Goal: Communication & Community: Answer question/provide support

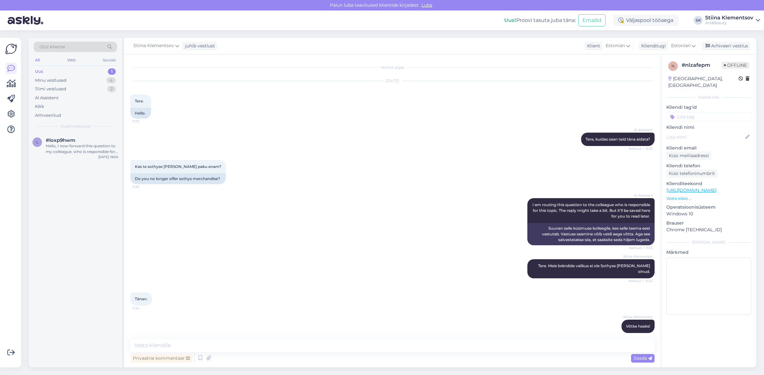
scroll to position [1, 0]
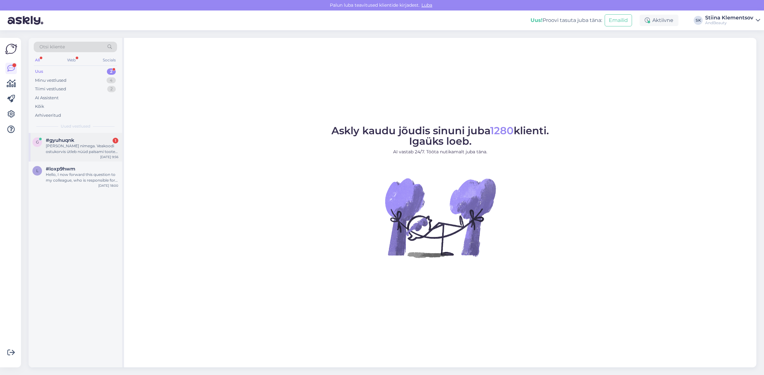
click at [76, 154] on div "[PERSON_NAME] nimega. Veakoodi ostukorvis ütleb nüüd palsami toote all, et laos…" at bounding box center [82, 148] width 73 height 11
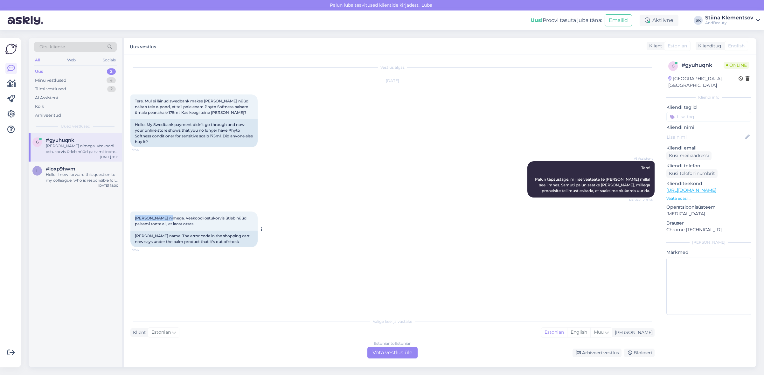
drag, startPoint x: 165, startPoint y: 218, endPoint x: 135, endPoint y: 220, distance: 30.3
click at [135, 220] on span "[PERSON_NAME] nimega. Veakoodi ostukorvis ütleb nüüd palsami toote all, et laos…" at bounding box center [191, 221] width 113 height 10
copy span "[PERSON_NAME]"
click at [384, 352] on div "Estonian to Estonian Võta vestlus üle" at bounding box center [392, 352] width 50 height 11
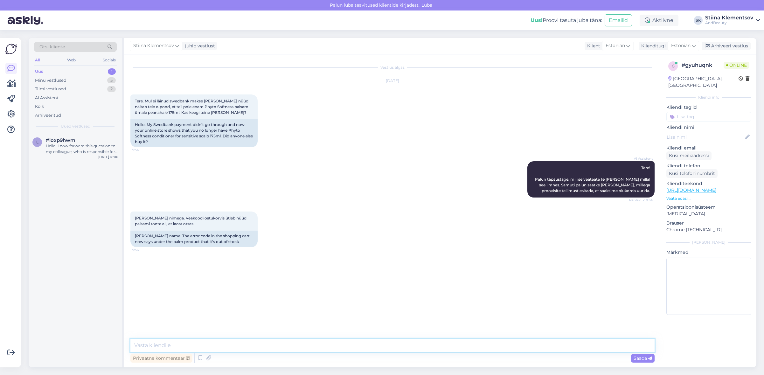
click at [249, 345] on textarea at bounding box center [392, 345] width 524 height 13
type textarea "Tundub, et süsteem hoiab seda toodet hetkel veel teie tellimuses kinni. Uurime …"
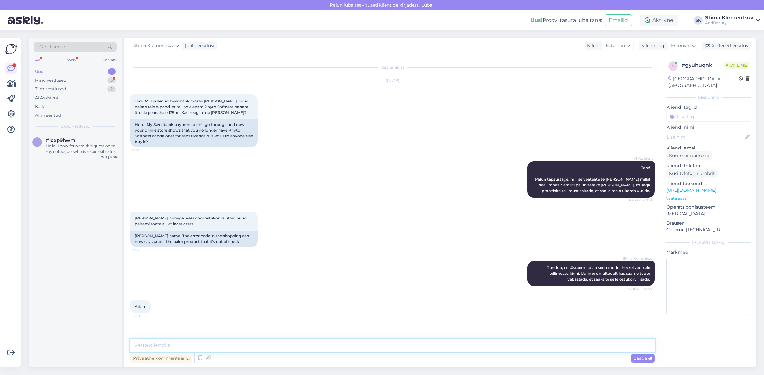
paste textarea "[URL][DOMAIN_NAME]"
type textarea "[URL][DOMAIN_NAME]"
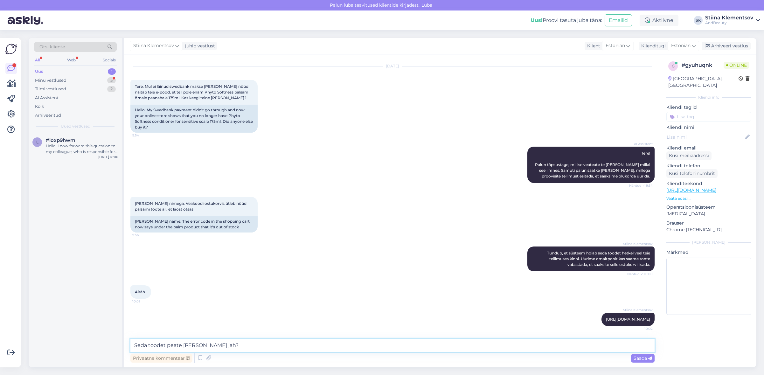
type textarea "Seda toodet peate [PERSON_NAME] jah?"
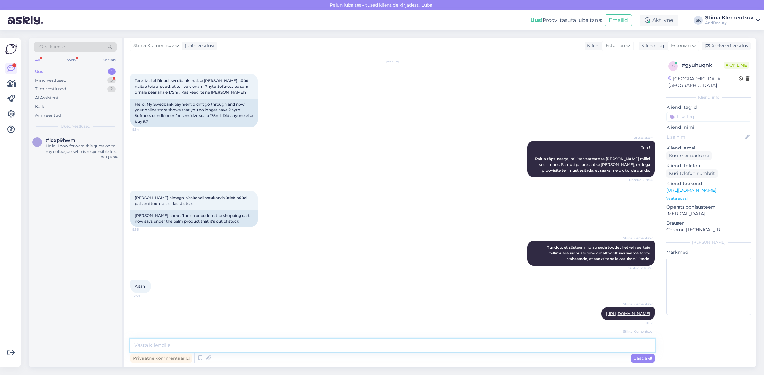
scroll to position [48, 0]
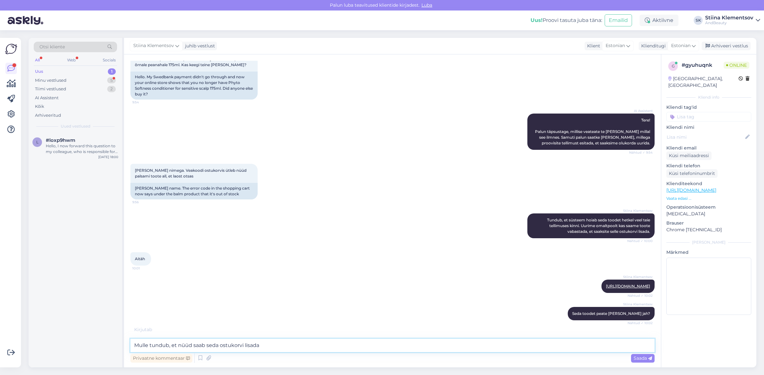
type textarea "Mulle tundub, et nüüd saab seda ostukorvi lisada."
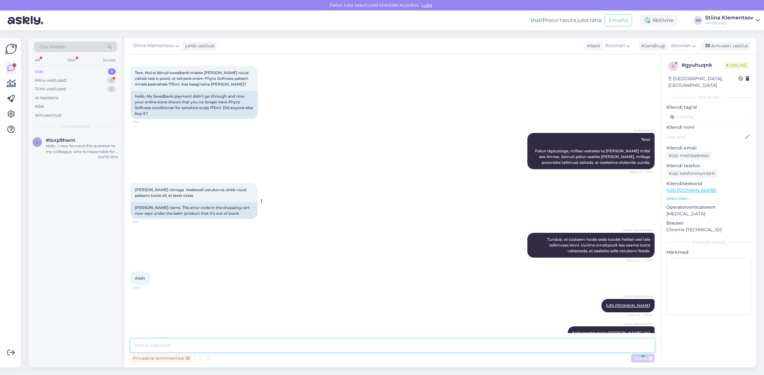
scroll to position [102, 0]
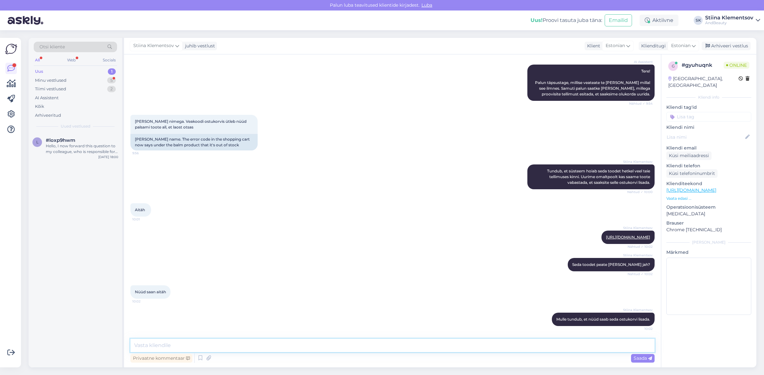
click at [175, 342] on textarea at bounding box center [392, 345] width 524 height 13
click at [69, 83] on div "Minu vestlused 5" at bounding box center [75, 80] width 83 height 9
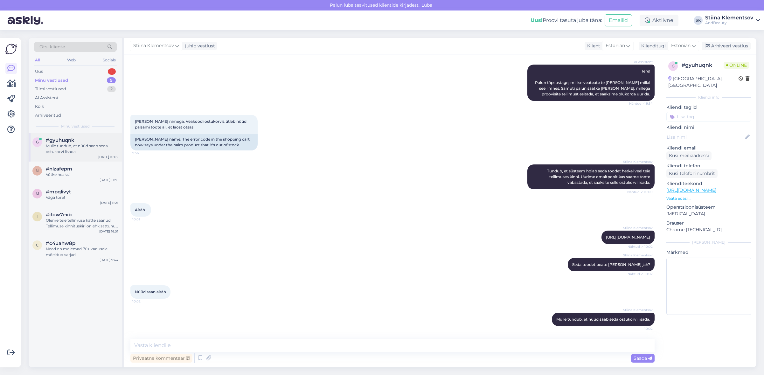
click at [60, 142] on span "#gyuhuqnk" at bounding box center [60, 140] width 29 height 6
click at [226, 351] on textarea at bounding box center [392, 345] width 524 height 13
type textarea "Väga tore!"
